Goal: Information Seeking & Learning: Learn about a topic

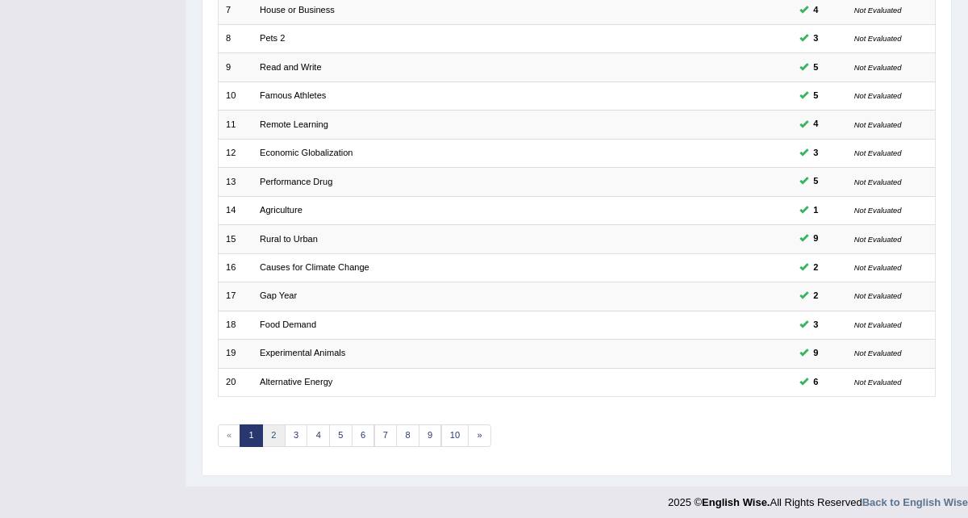
scroll to position [403, 0]
click at [262, 430] on link "2" at bounding box center [273, 437] width 23 height 23
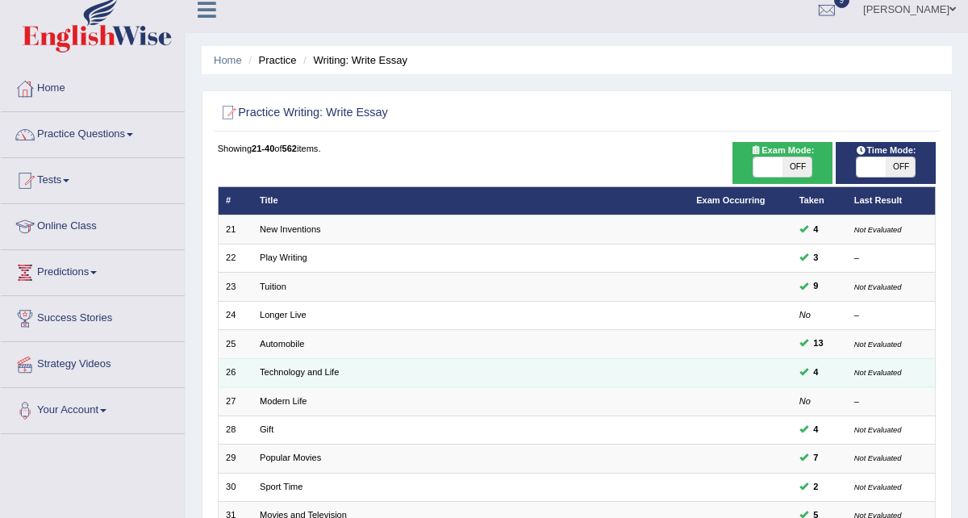
scroll to position [19, 0]
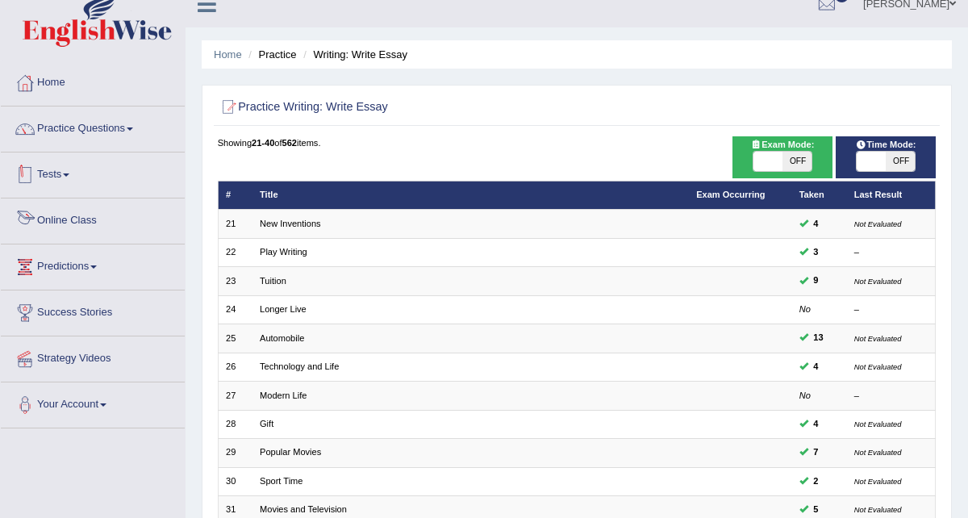
click at [65, 175] on link "Tests" at bounding box center [93, 172] width 184 height 40
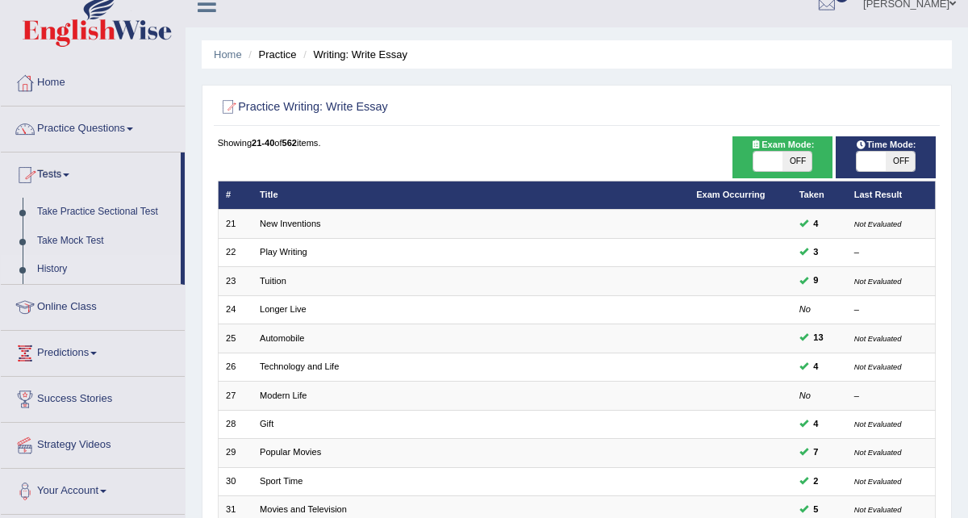
click at [53, 274] on link "History" at bounding box center [105, 269] width 151 height 29
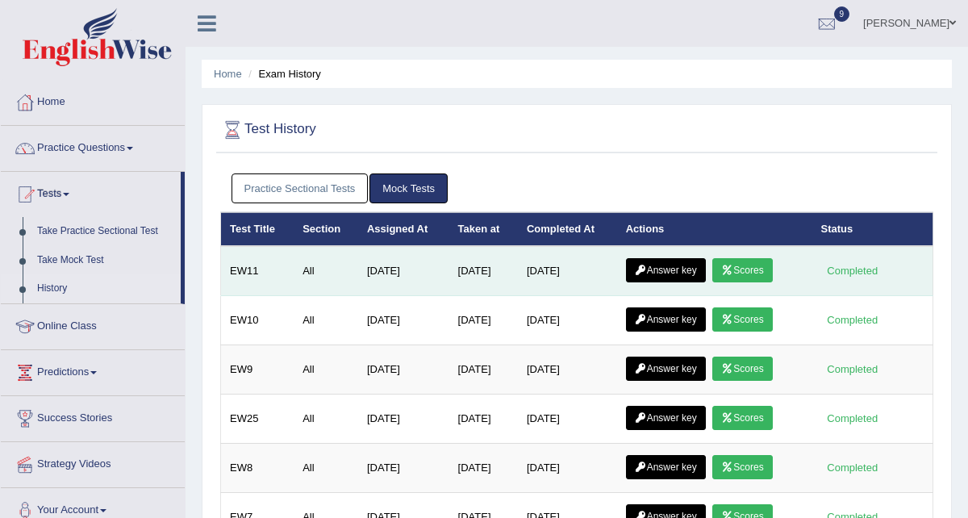
click at [689, 272] on link "Answer key" at bounding box center [666, 270] width 80 height 24
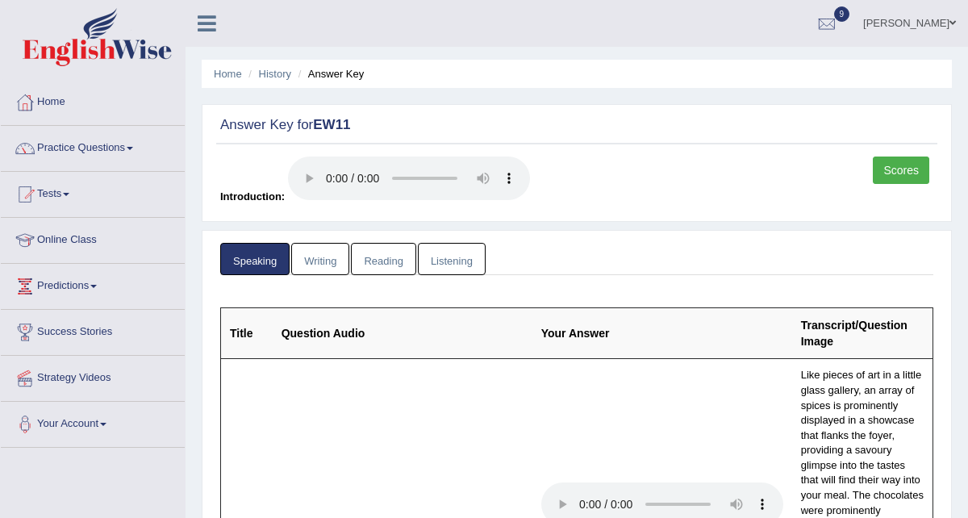
click at [337, 260] on link "Writing" at bounding box center [320, 259] width 58 height 33
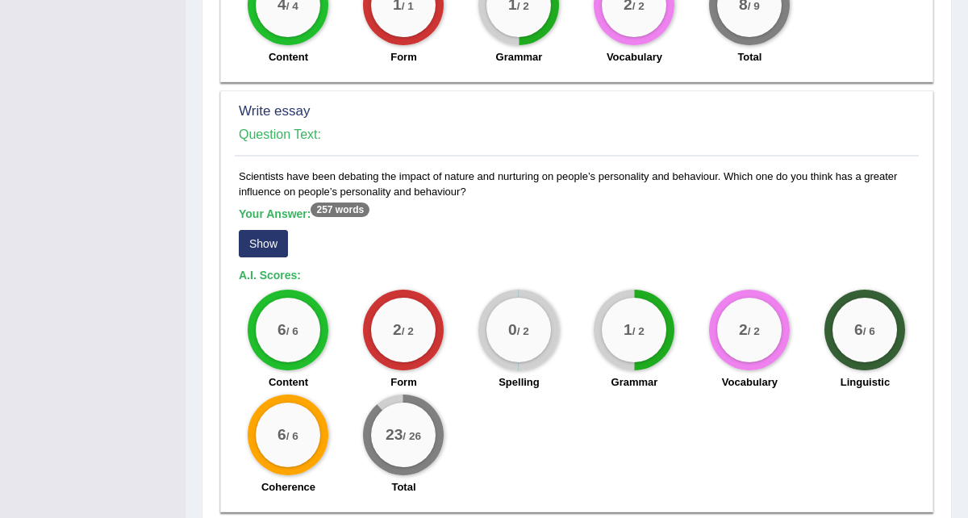
scroll to position [1183, 0]
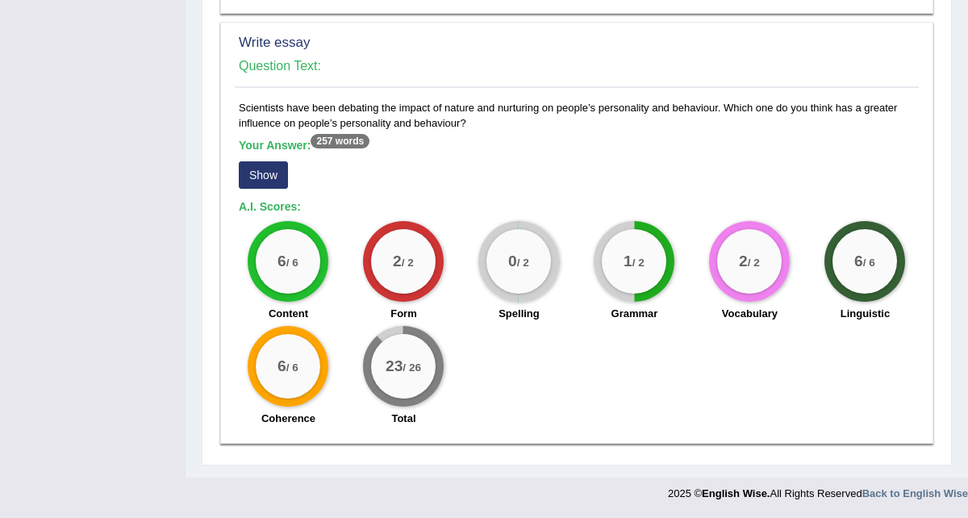
click at [271, 169] on button "Show" at bounding box center [263, 174] width 49 height 27
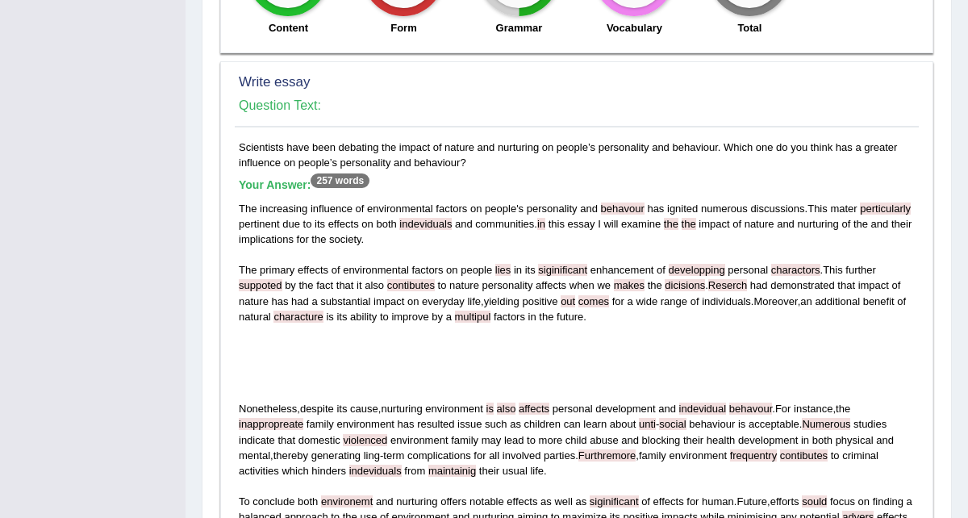
drag, startPoint x: 470, startPoint y: 164, endPoint x: 225, endPoint y: 144, distance: 246.0
click at [225, 144] on div "Write essay Question Text: Scientists have been debating the impact of nature a…" at bounding box center [576, 418] width 713 height 714
copy div "Scientists have been debating the impact of nature and nurturing on people’s pe…"
click at [509, 169] on div "Scientists have been debating the impact of nature and nurturing on people’s pe…" at bounding box center [577, 453] width 684 height 627
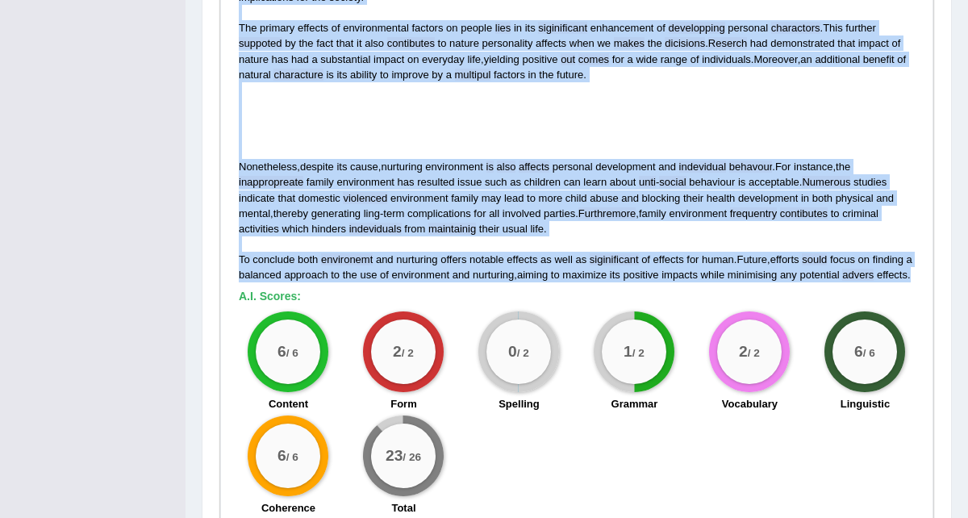
scroll to position [1491, 0]
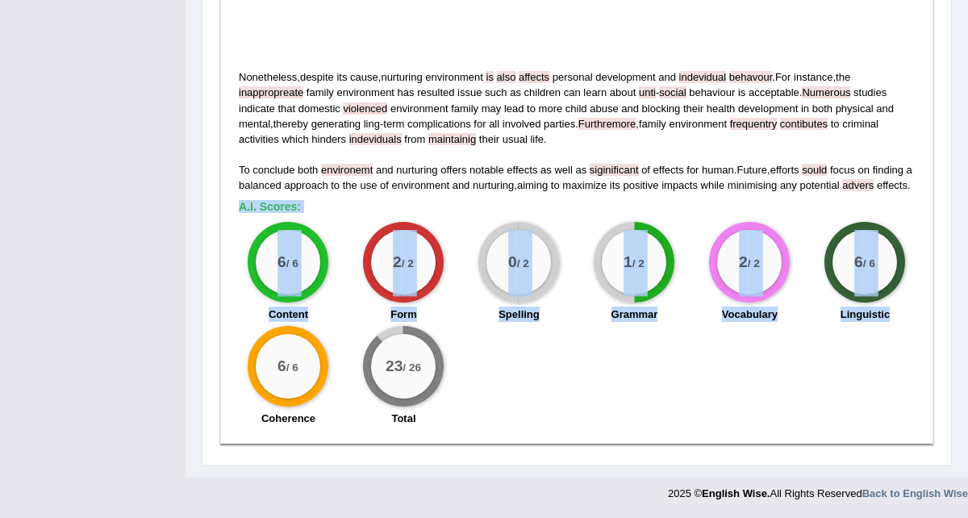
drag, startPoint x: 310, startPoint y: 261, endPoint x: 264, endPoint y: 341, distance: 92.9
click at [264, 342] on div "Scientists have been debating the impact of nature and nurturing on people’s pe…" at bounding box center [577, 121] width 684 height 627
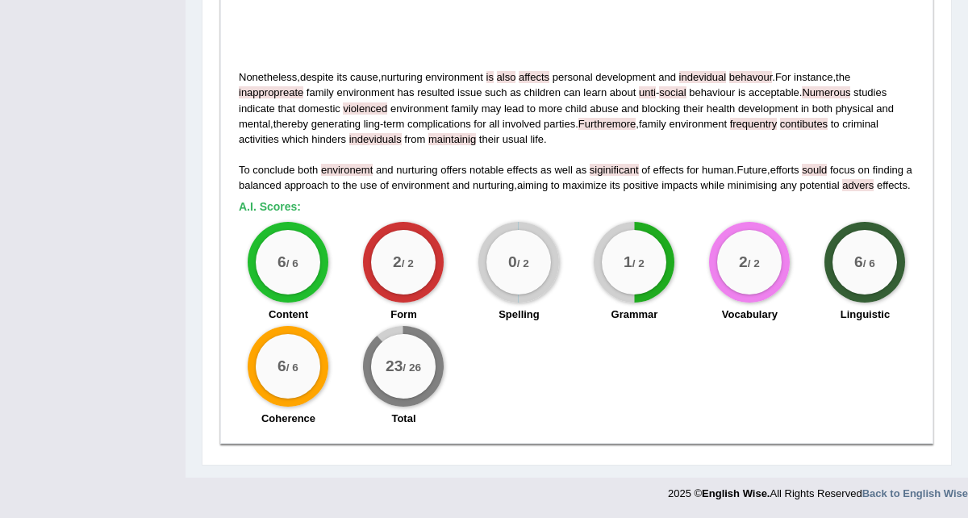
click at [353, 231] on div "2 / 2 Form" at bounding box center [403, 274] width 115 height 104
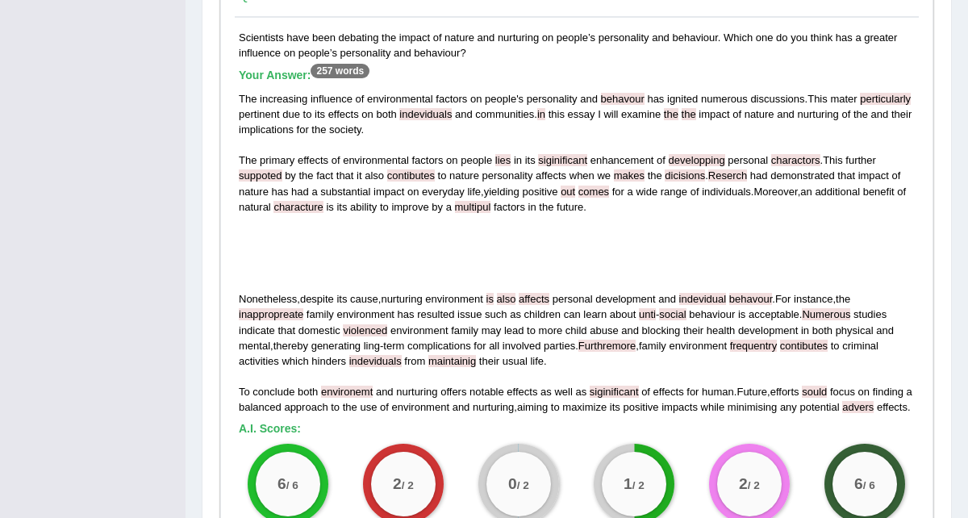
scroll to position [1252, 0]
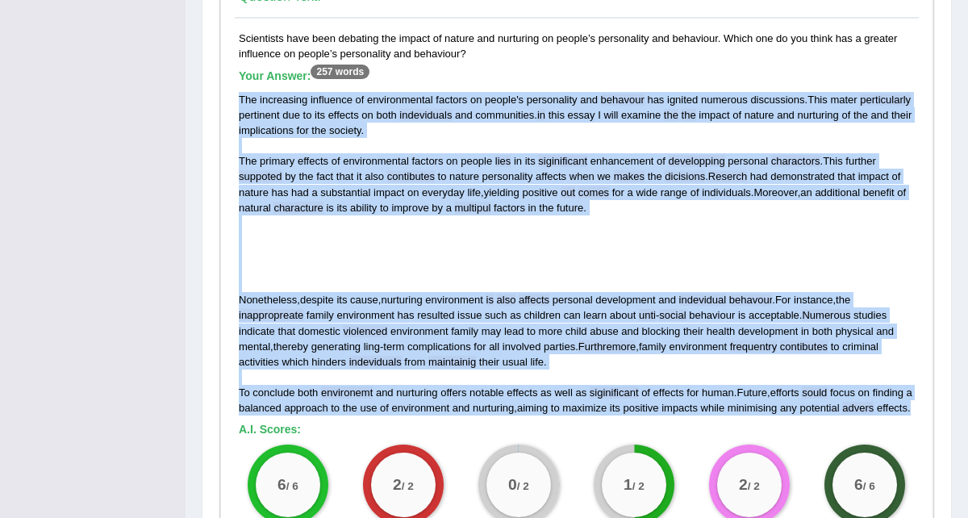
drag, startPoint x: 240, startPoint y: 95, endPoint x: 398, endPoint y: 426, distance: 366.3
click at [398, 416] on div "The increasing influence of environmental factors on people ' s personality and…" at bounding box center [577, 254] width 676 height 324
copy div "The increasing influence of environmental factors on people ' s personality and…"
